Goal: Entertainment & Leisure: Consume media (video, audio)

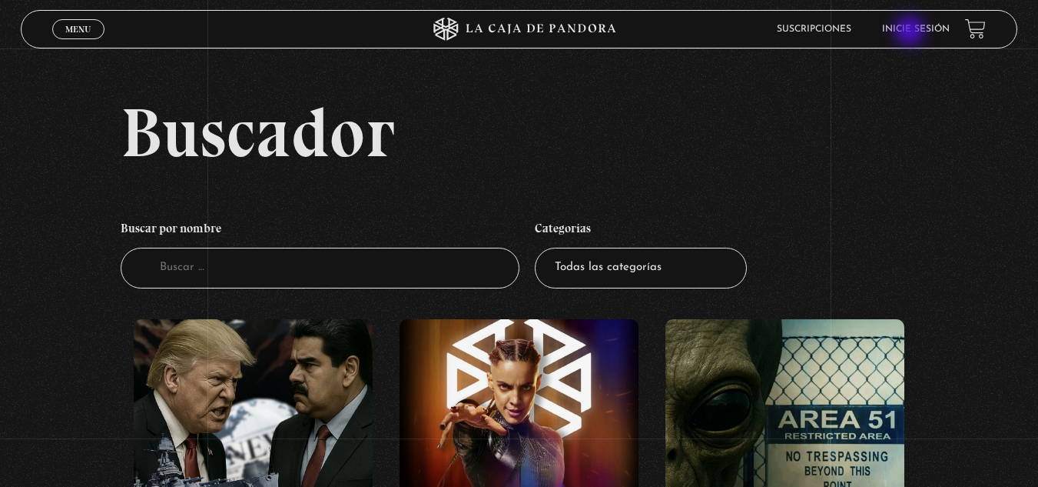
click at [913, 32] on link "Inicie sesión" at bounding box center [916, 29] width 68 height 9
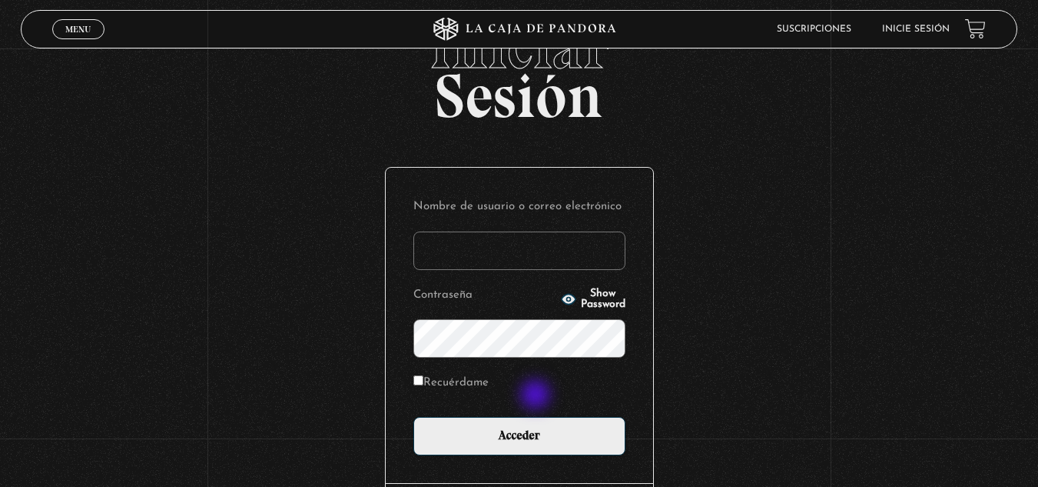
scroll to position [154, 0]
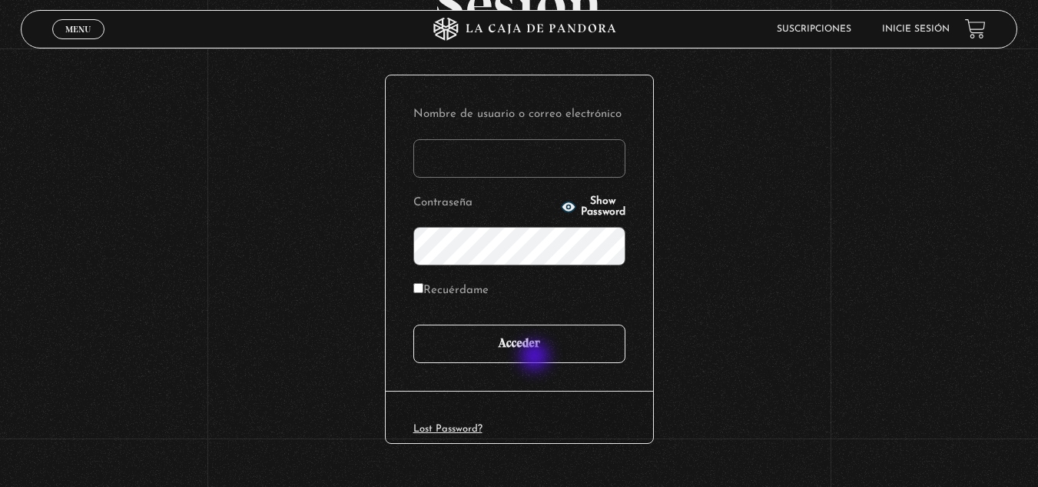
type input "[EMAIL_ADDRESS][DOMAIN_NAME]"
click at [538, 354] on input "Acceder" at bounding box center [520, 343] width 212 height 38
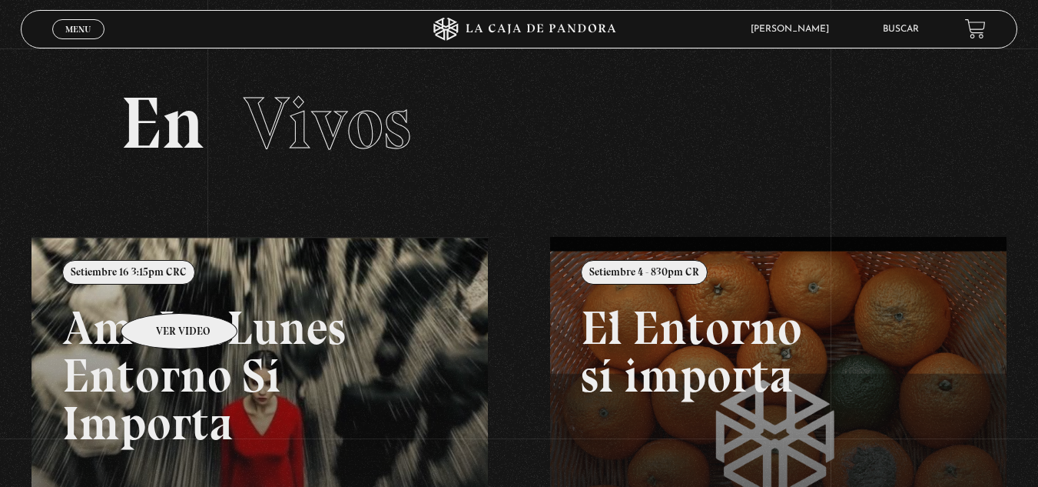
click at [159, 290] on link at bounding box center [551, 480] width 1038 height 487
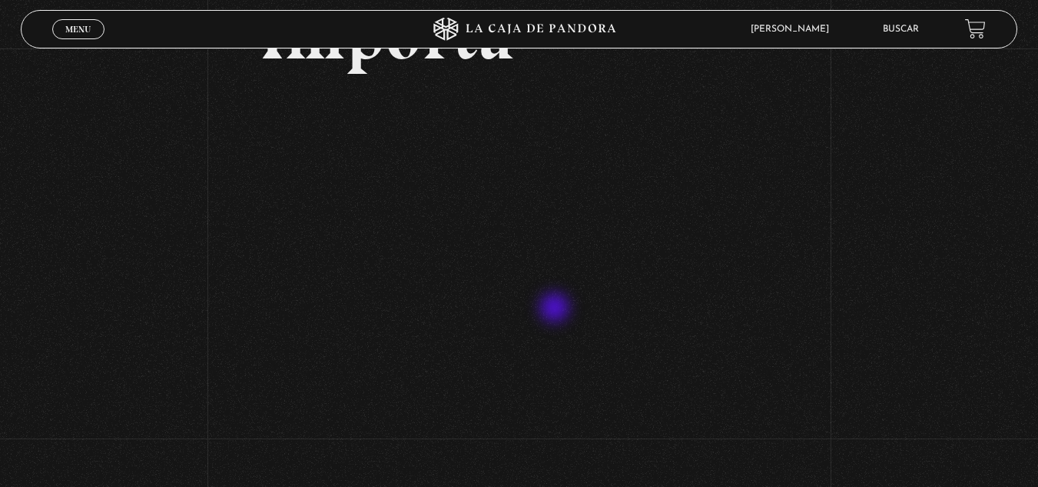
scroll to position [307, 0]
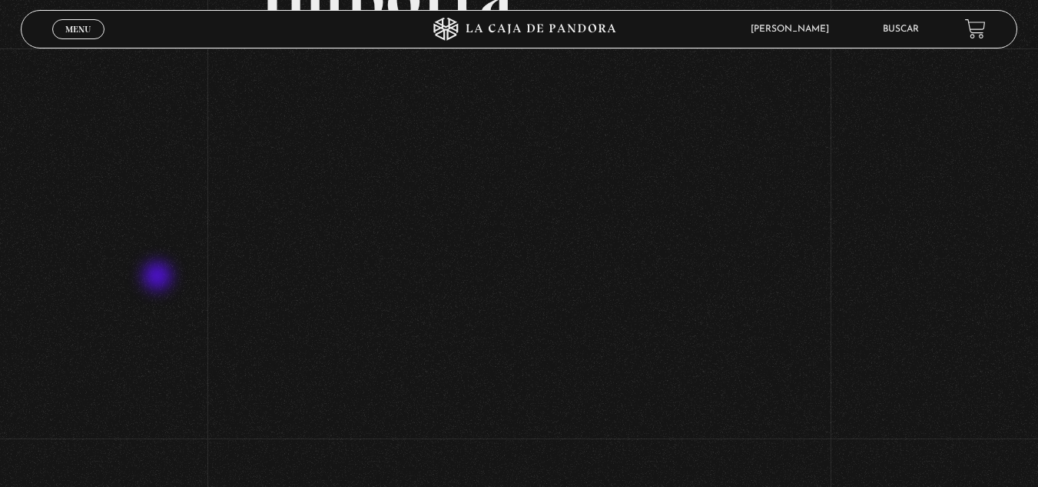
click at [159, 277] on div "Volver Setiembre 16 3:15pm CRC AmoLosLunes Entorno Sí Importa" at bounding box center [519, 240] width 1038 height 998
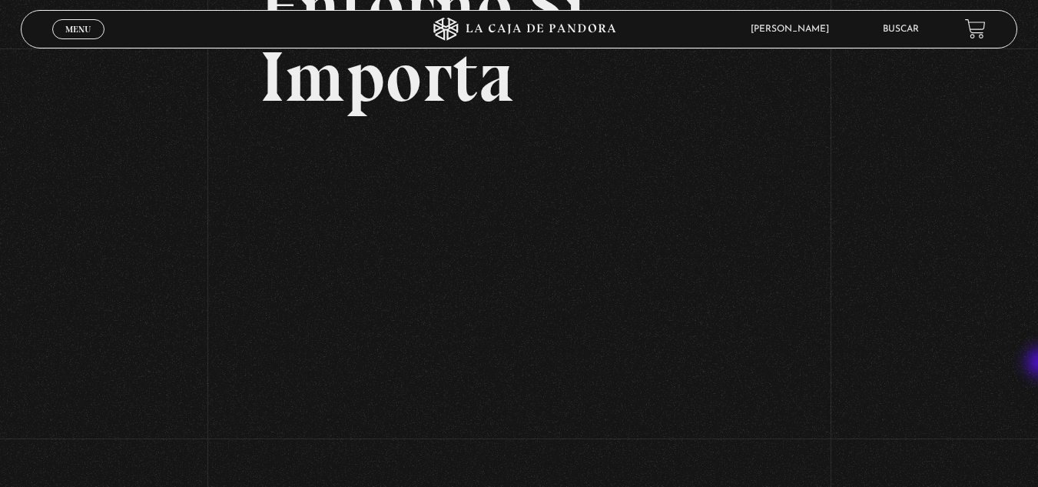
scroll to position [208, 0]
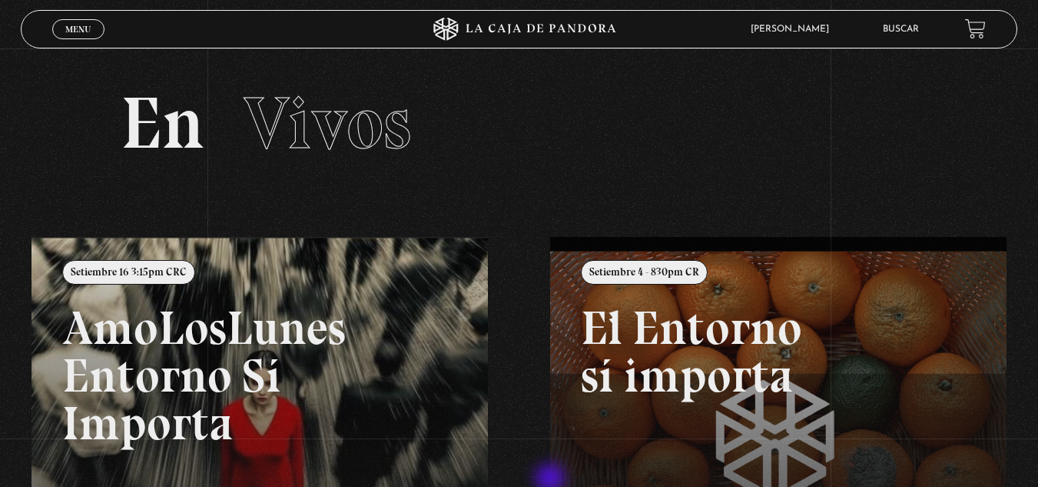
click at [287, 337] on link at bounding box center [551, 480] width 1038 height 487
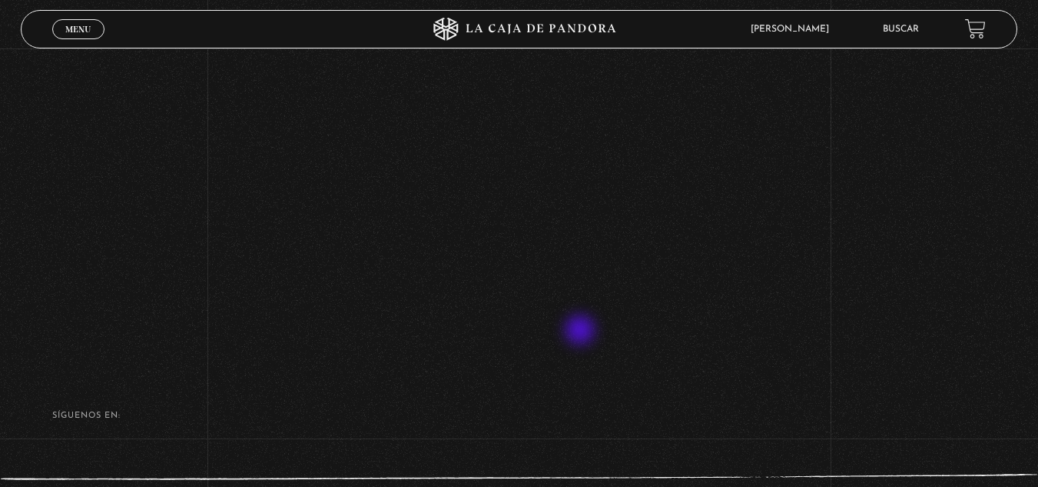
scroll to position [693, 0]
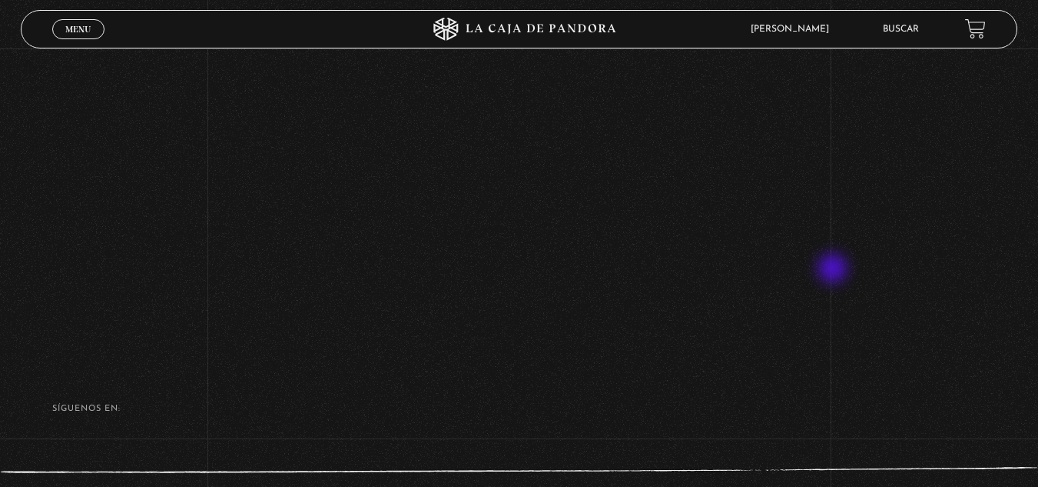
scroll to position [699, 0]
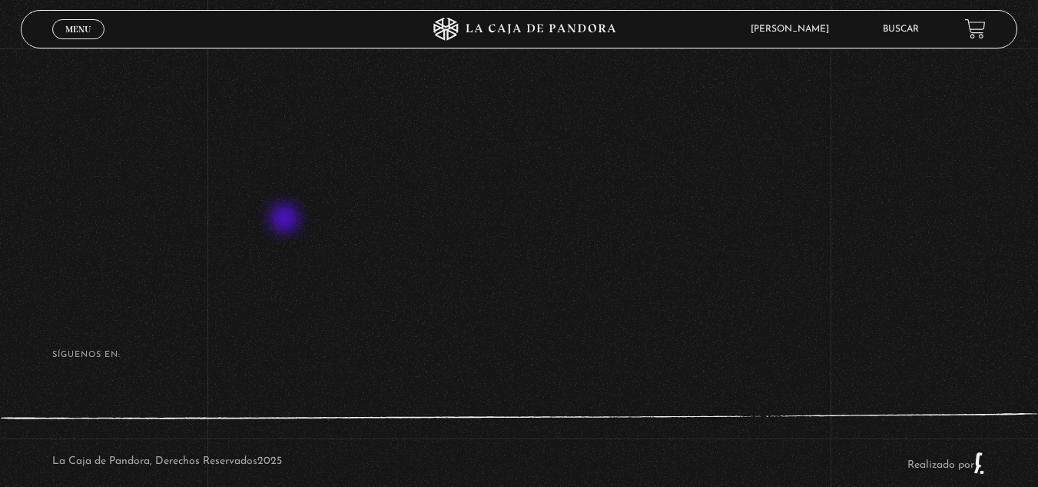
scroll to position [776, 0]
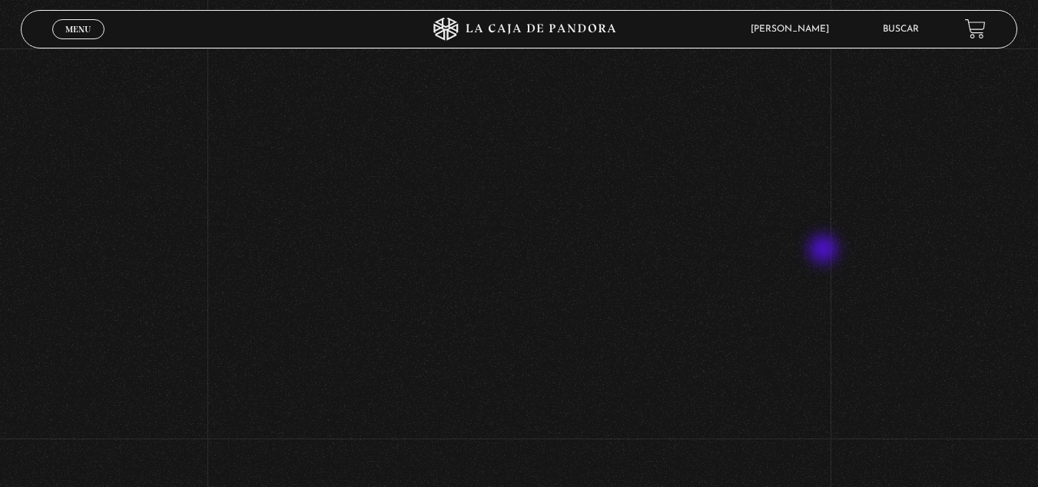
scroll to position [591, 0]
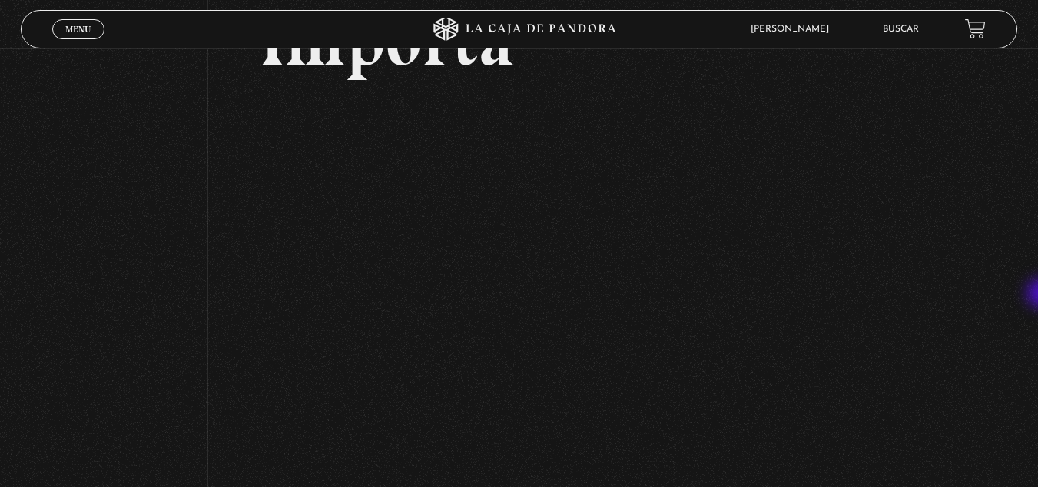
scroll to position [261, 0]
